Goal: Task Accomplishment & Management: Use online tool/utility

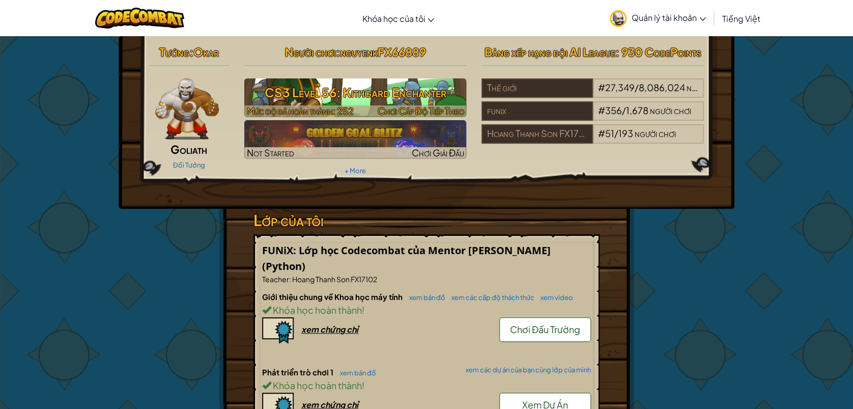
click at [325, 103] on h3 "CS3 Level 56: Kithgard Enchanter" at bounding box center [355, 92] width 223 height 23
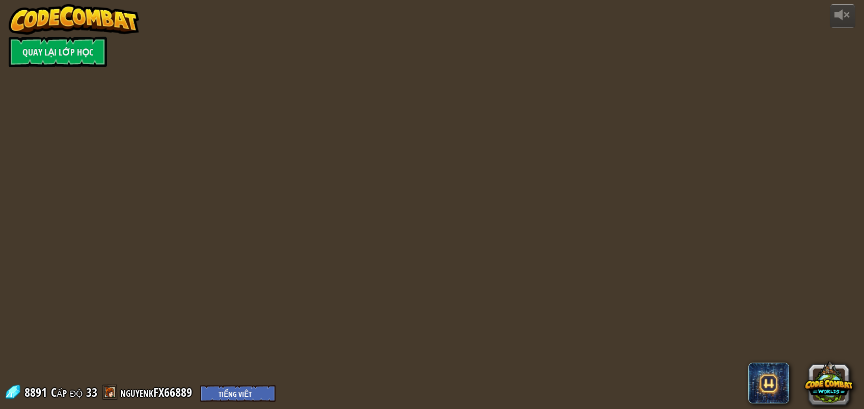
select select "vi"
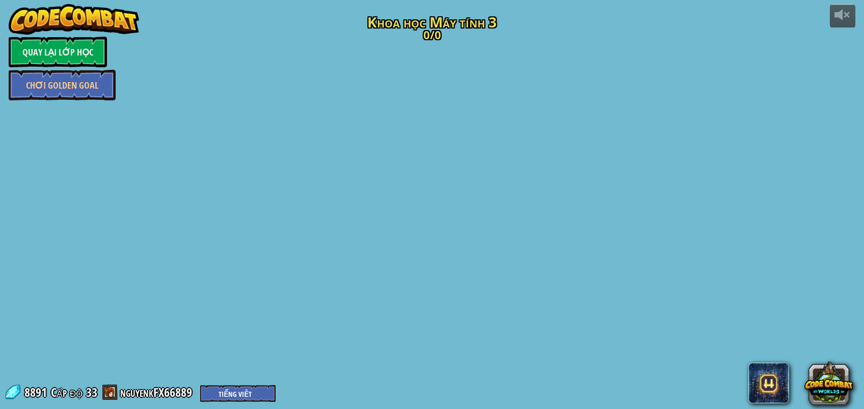
select select "vi"
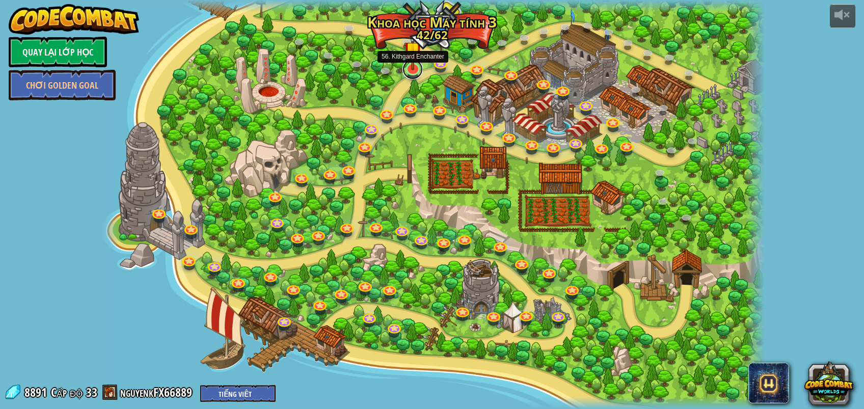
click at [409, 69] on link at bounding box center [412, 69] width 20 height 20
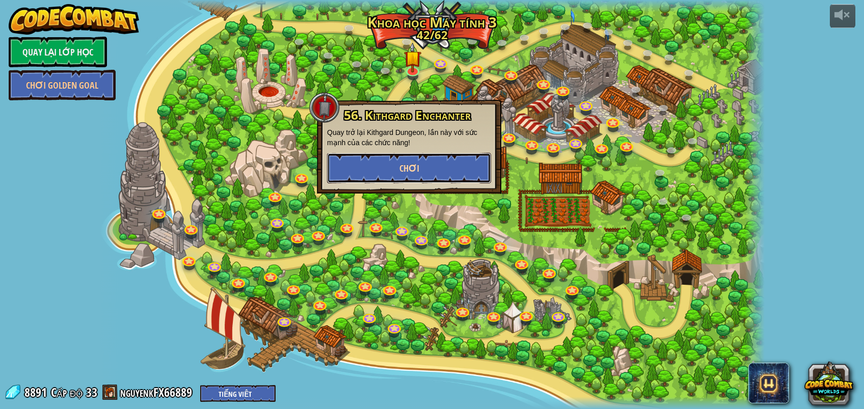
click at [431, 162] on button "Chơi" at bounding box center [409, 168] width 164 height 31
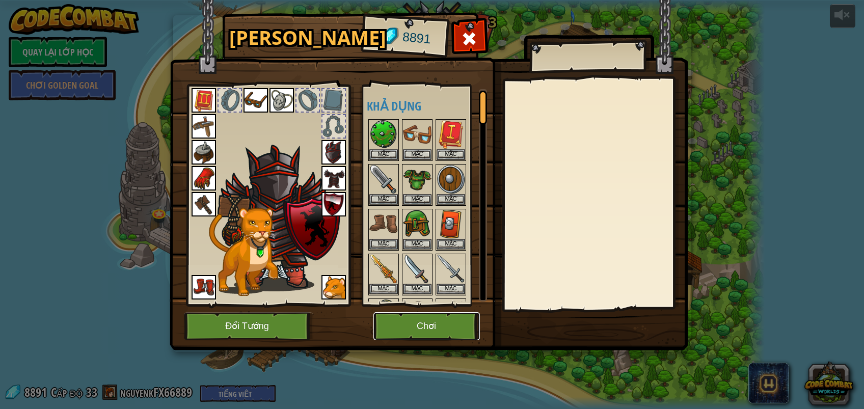
click at [411, 328] on button "Chơi" at bounding box center [426, 326] width 106 height 28
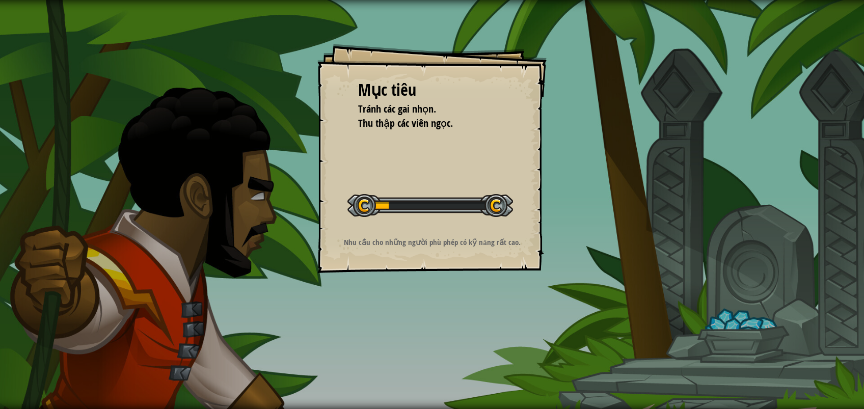
click at [411, 314] on div "Mục tiêu Tránh các gai nhọn. Thu thập các viên ngọc. Bắt đầu màn chơi Không kết…" at bounding box center [432, 204] width 864 height 409
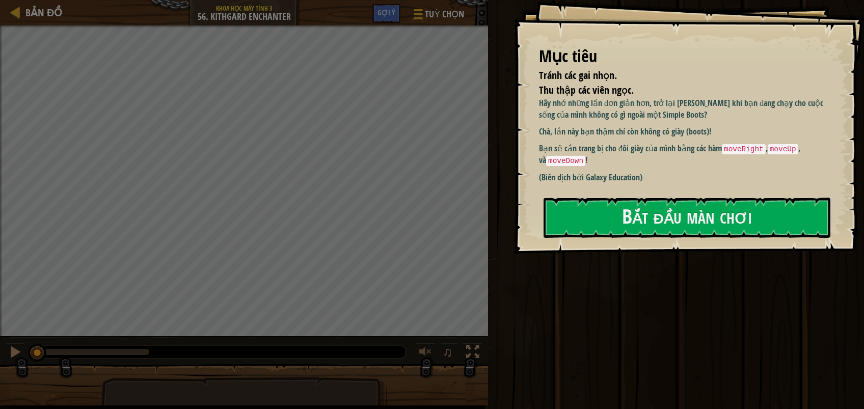
click at [685, 157] on p "Bạn sẽ cần trang bị cho đôi giày của mình bằng các hàm moveRight , moveUp , và …" at bounding box center [688, 155] width 299 height 24
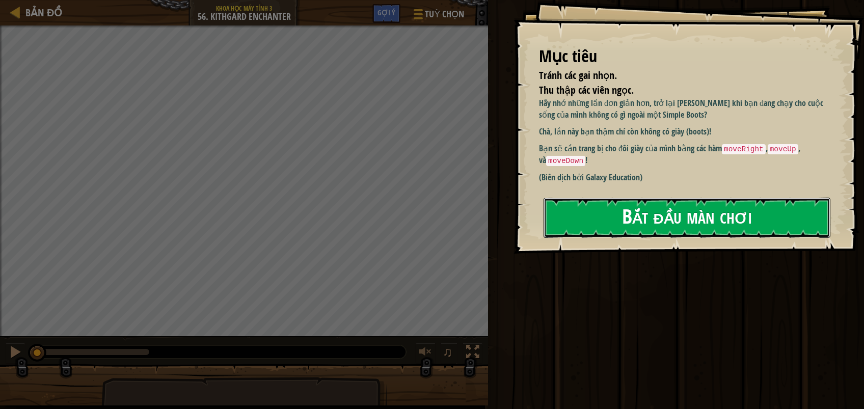
click at [649, 205] on button "Bắt đầu màn chơi" at bounding box center [686, 218] width 287 height 40
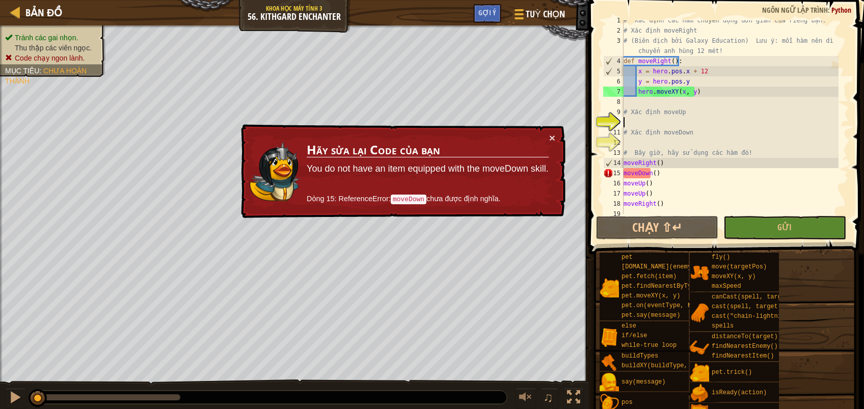
scroll to position [5, 0]
click at [688, 122] on div "# Xác định các hàm chuyển động đơn giản của riêng bạn. # Xác định moveRight # (…" at bounding box center [729, 122] width 217 height 214
click at [549, 134] on div "× Hãy sửa lại Code của bạn You do not have an item equipped with the moveDown s…" at bounding box center [402, 171] width 326 height 94
click at [552, 134] on button "×" at bounding box center [552, 137] width 6 height 11
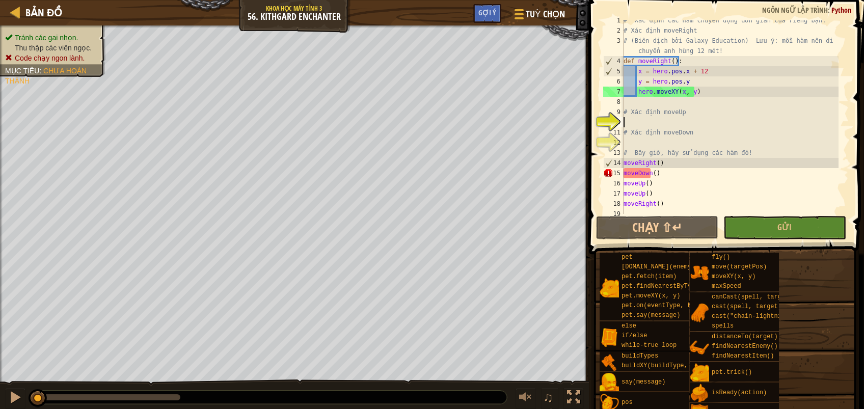
click at [665, 122] on div "# Xác định các hàm chuyển động đơn giản của riêng bạn. # Xác định moveRight # (…" at bounding box center [729, 122] width 217 height 214
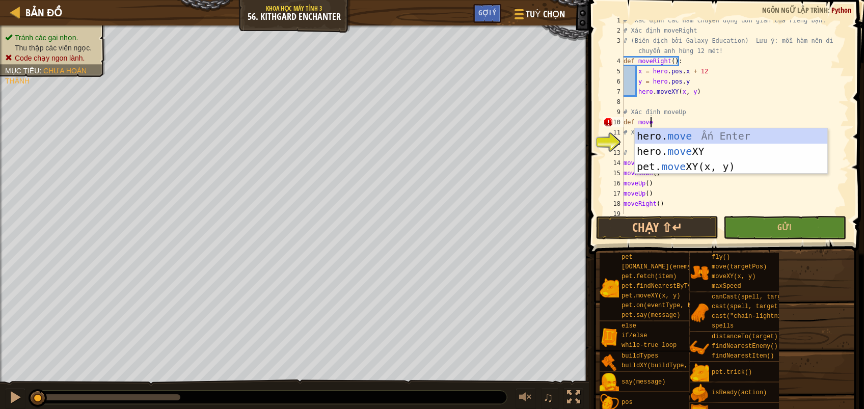
scroll to position [4, 2]
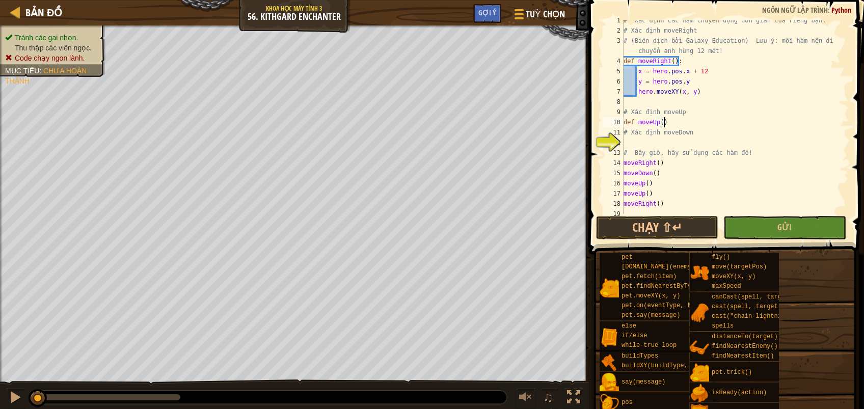
type textarea "def moveUp():"
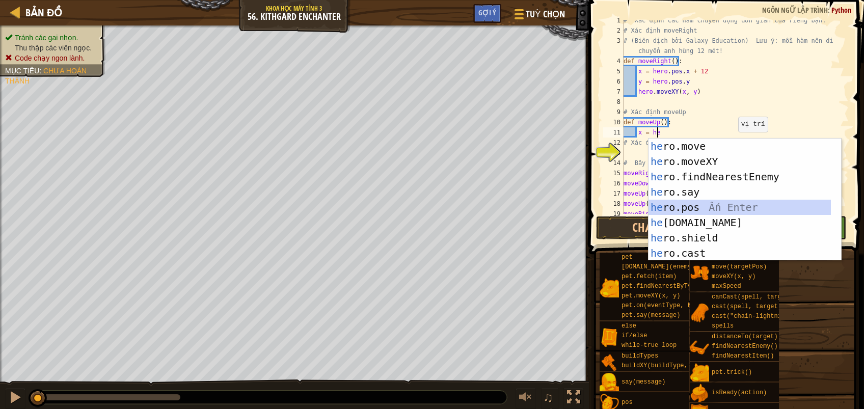
click at [703, 208] on div "he ro.move Ấn Enter he ro.moveXY Ấn Enter he ro.findNearestEnemy Ấn Enter he ro…" at bounding box center [739, 215] width 182 height 153
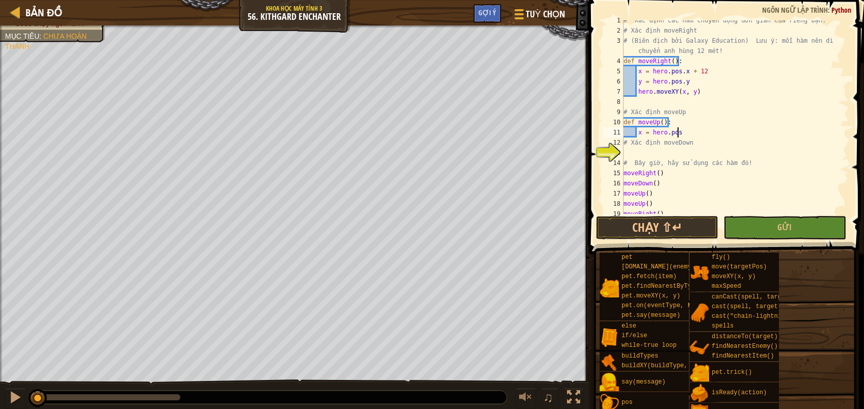
click at [681, 132] on div "# Xác định các hàm chuyển động đơn giản của riêng bạn. # Xác định moveRight # (…" at bounding box center [729, 122] width 217 height 214
click at [713, 130] on div "# Xác định các hàm chuyển động đơn giản của riêng bạn. # Xác định moveRight # (…" at bounding box center [729, 122] width 217 height 214
click at [696, 131] on div "# Xác định các hàm chuyển động đơn giản của riêng bạn. # Xác định moveRight # (…" at bounding box center [729, 122] width 217 height 214
drag, startPoint x: 695, startPoint y: 130, endPoint x: 637, endPoint y: 132, distance: 58.1
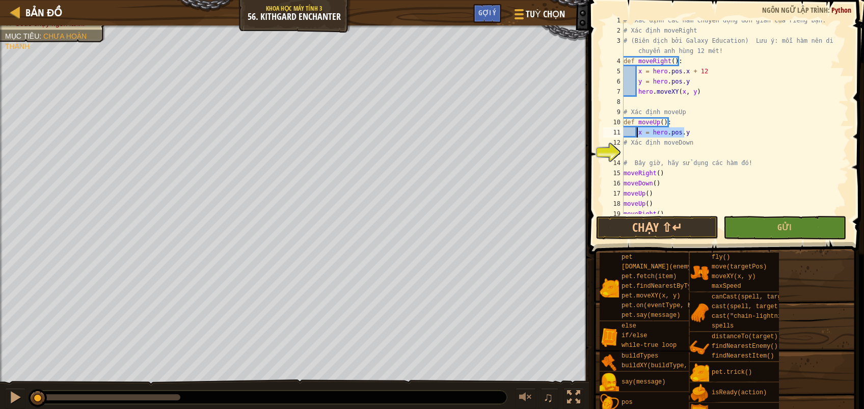
click at [637, 132] on div "# Xác định các hàm chuyển động đơn giản của riêng bạn. # Xác định moveRight # (…" at bounding box center [729, 122] width 217 height 214
click at [732, 142] on div "# Xác định các hàm chuyển động đơn giản của riêng bạn. # Xác định moveRight # (…" at bounding box center [729, 122] width 217 height 214
click at [697, 132] on div "# Xác định các hàm chuyển động đơn giản của riêng bạn. # Xác định moveRight # (…" at bounding box center [729, 122] width 217 height 214
type textarea "x = hero.pos.y+12"
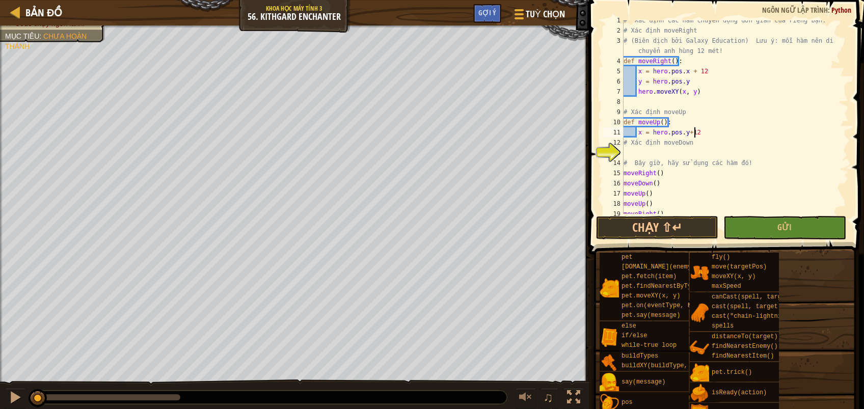
click at [732, 137] on div "# Xác định các hàm chuyển động đơn giản của riêng bạn. # Xác định moveRight # (…" at bounding box center [729, 122] width 217 height 214
drag, startPoint x: 696, startPoint y: 131, endPoint x: 635, endPoint y: 130, distance: 60.6
click at [636, 132] on div "# Xác định các hàm chuyển động đơn giản của riêng bạn. # Xác định moveRight # (…" at bounding box center [729, 122] width 217 height 214
type textarea "x = hero.pos.y+12"
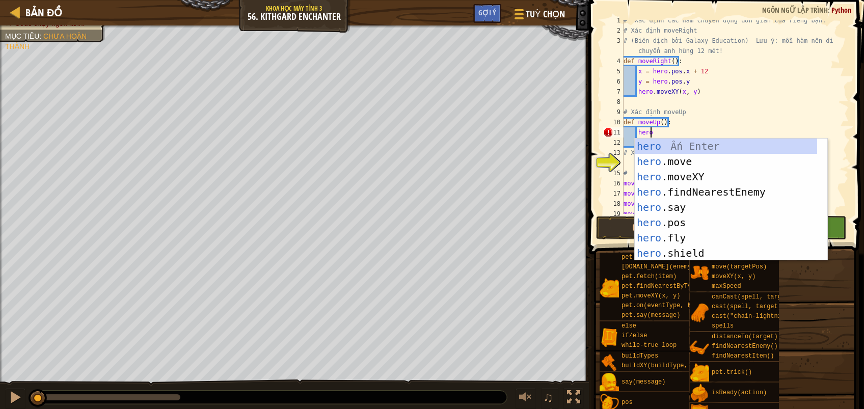
scroll to position [4, 1]
click at [686, 174] on div "hero Ấn Enter hero .move Ấn Enter hero .moveXY Ấn Enter hero .findNearestEnemy …" at bounding box center [726, 215] width 182 height 153
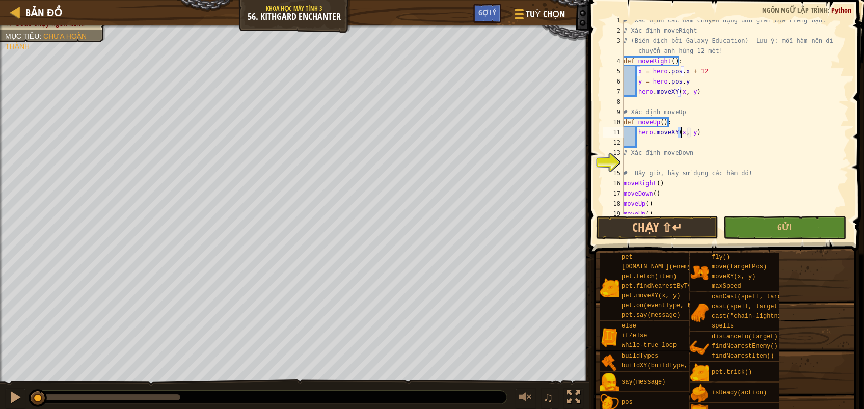
click at [680, 132] on div "# Xác định các hàm chuyển động đơn giản của riêng bạn. # Xác định moveRight # (…" at bounding box center [729, 117] width 217 height 194
click at [717, 134] on div "# Xác định các hàm chuyển động đơn giản của riêng bạn. # Xác định moveRight # (…" at bounding box center [729, 122] width 217 height 214
click at [769, 133] on div "# Xác định các hàm chuyển động đơn giản của riêng bạn. # Xác định moveRight # (…" at bounding box center [729, 122] width 217 height 214
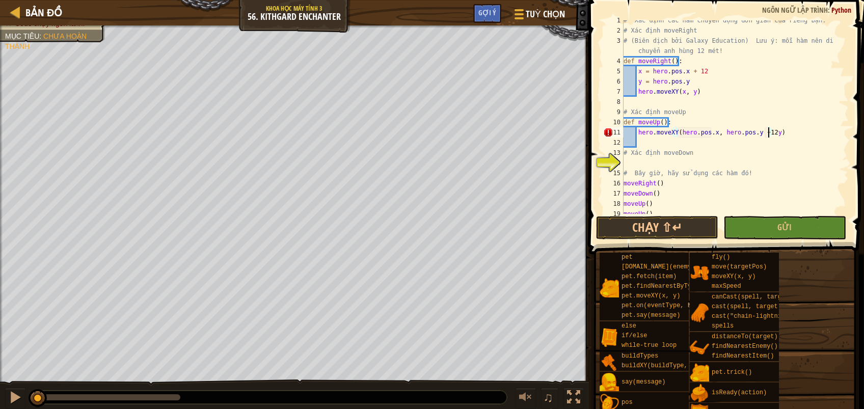
type textarea "hero.moveXY(hero.pos.x, hero.pos.y +12)"
click at [659, 141] on div "# Xác định các hàm chuyển động đơn giản của riêng bạn. # Xác định moveRight # (…" at bounding box center [729, 122] width 217 height 214
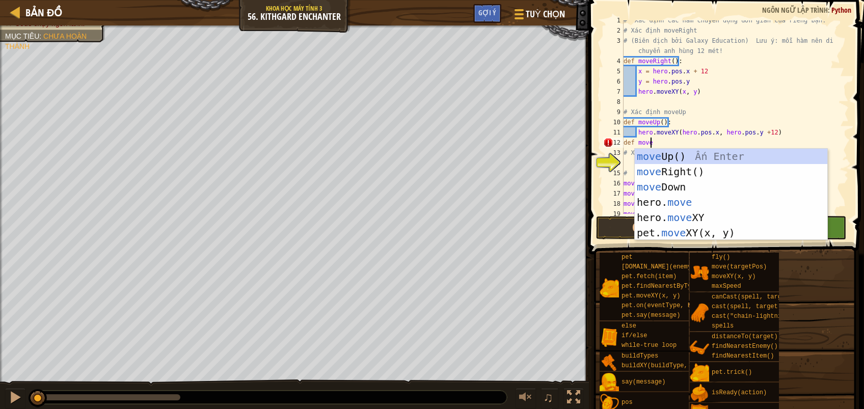
scroll to position [4, 2]
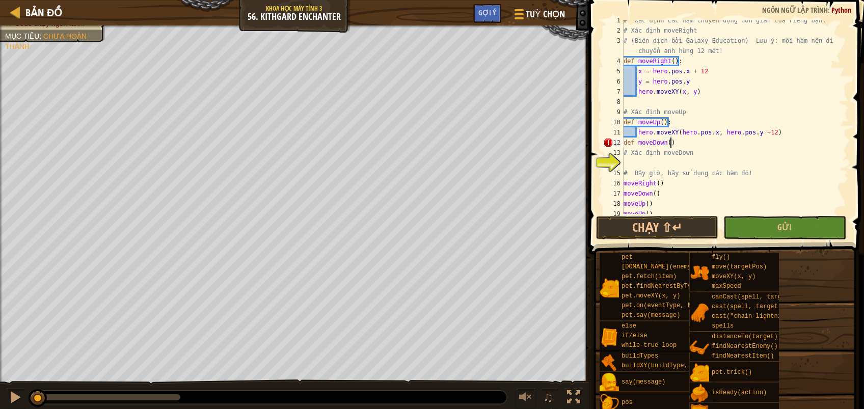
type textarea "def moveDown():"
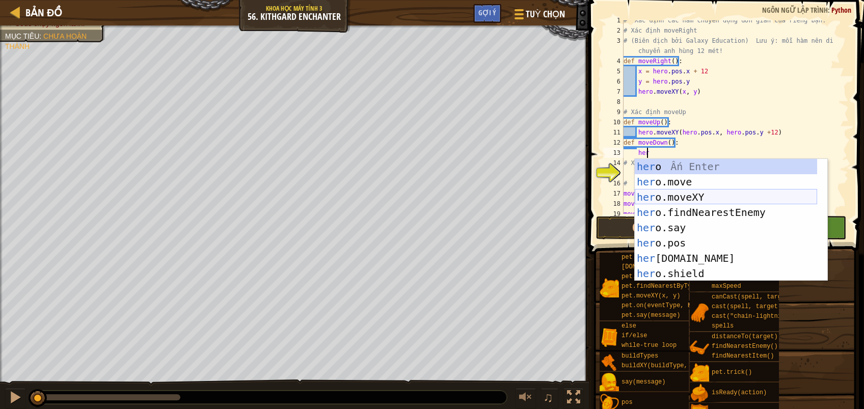
click at [700, 195] on div "her o Ấn Enter her o.move Ấn Enter her o.moveXY Ấn Enter her o.findNearestEnemy…" at bounding box center [726, 235] width 182 height 153
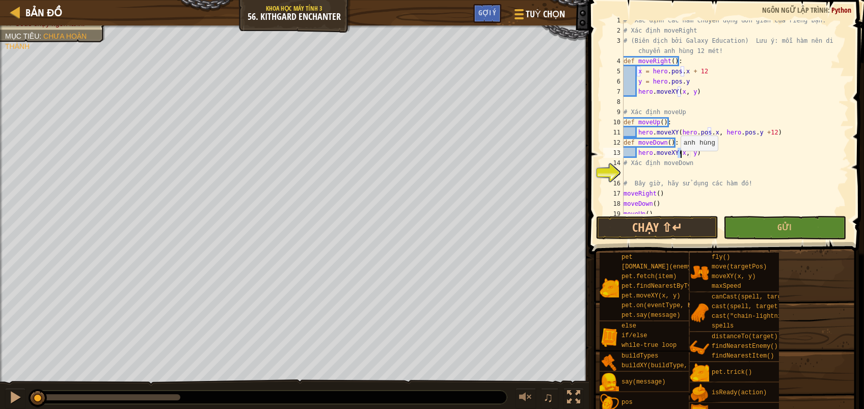
click at [675, 155] on div "# Xác định các hàm chuyển động đơn giản của riêng bạn. # Xác định moveRight # (…" at bounding box center [729, 117] width 217 height 194
click at [718, 150] on div "# Xác định các hàm chuyển động đơn giản của riêng bạn. # Xác định moveRight # (…" at bounding box center [729, 122] width 217 height 214
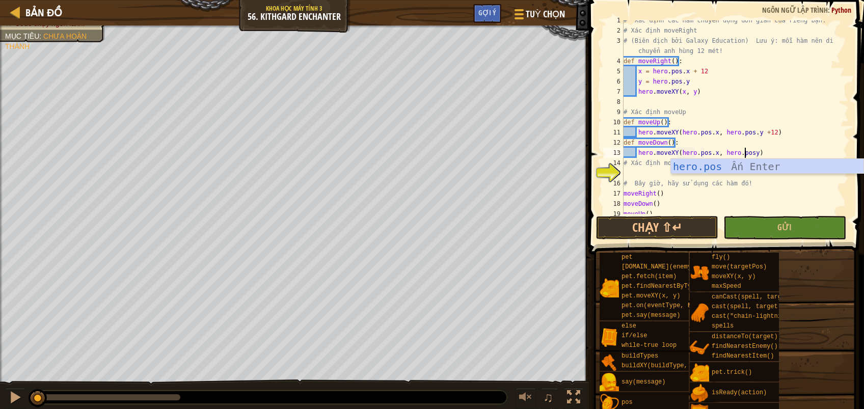
scroll to position [4, 10]
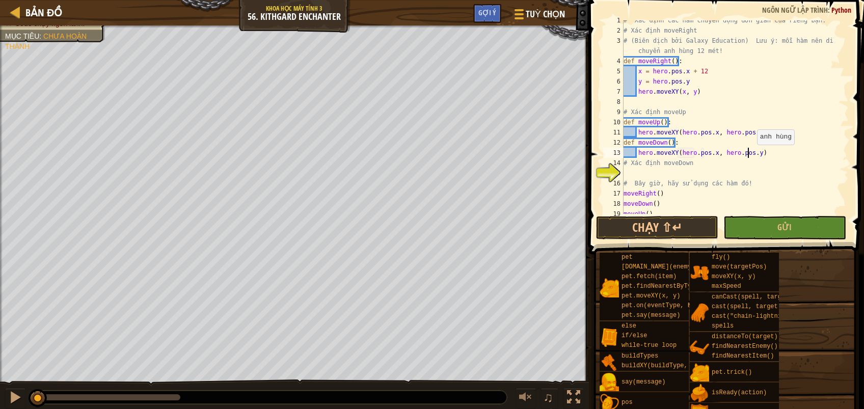
drag, startPoint x: 751, startPoint y: 150, endPoint x: 791, endPoint y: 148, distance: 39.8
click at [752, 150] on div "# Xác định các hàm chuyển động đơn giản của riêng bạn. # Xác định moveRight # (…" at bounding box center [729, 122] width 217 height 214
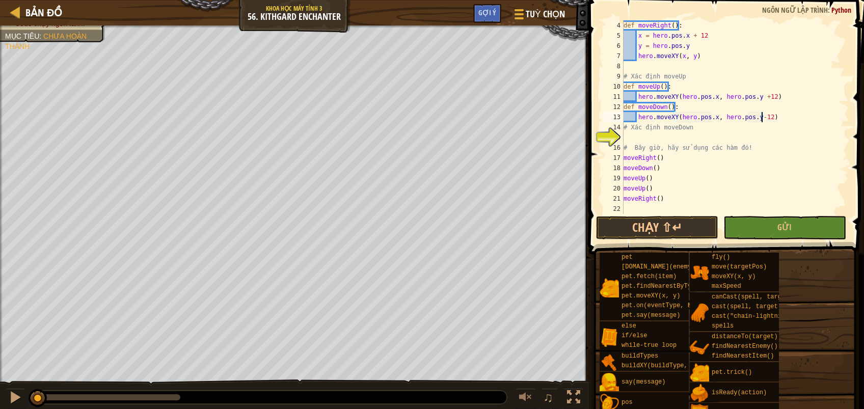
scroll to position [41, 0]
type textarea "hero.moveXY(hero.pos.x, hero.pos.y-12)"
click at [782, 234] on button "Gửi" at bounding box center [784, 227] width 122 height 23
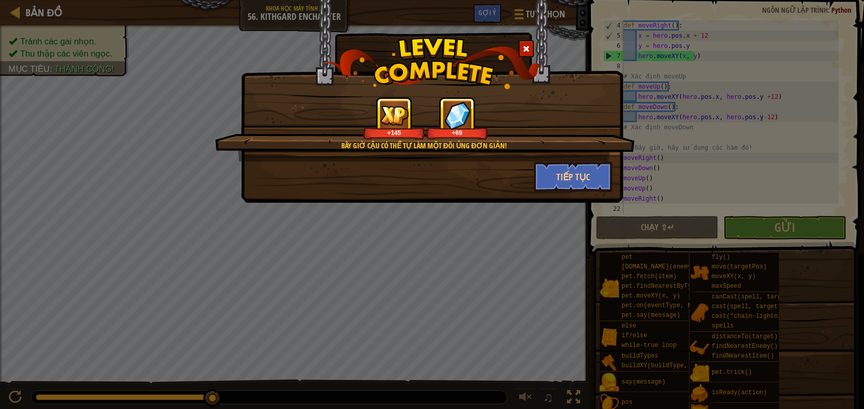
click at [531, 45] on div at bounding box center [525, 48] width 15 height 17
